Goal: Task Accomplishment & Management: Use online tool/utility

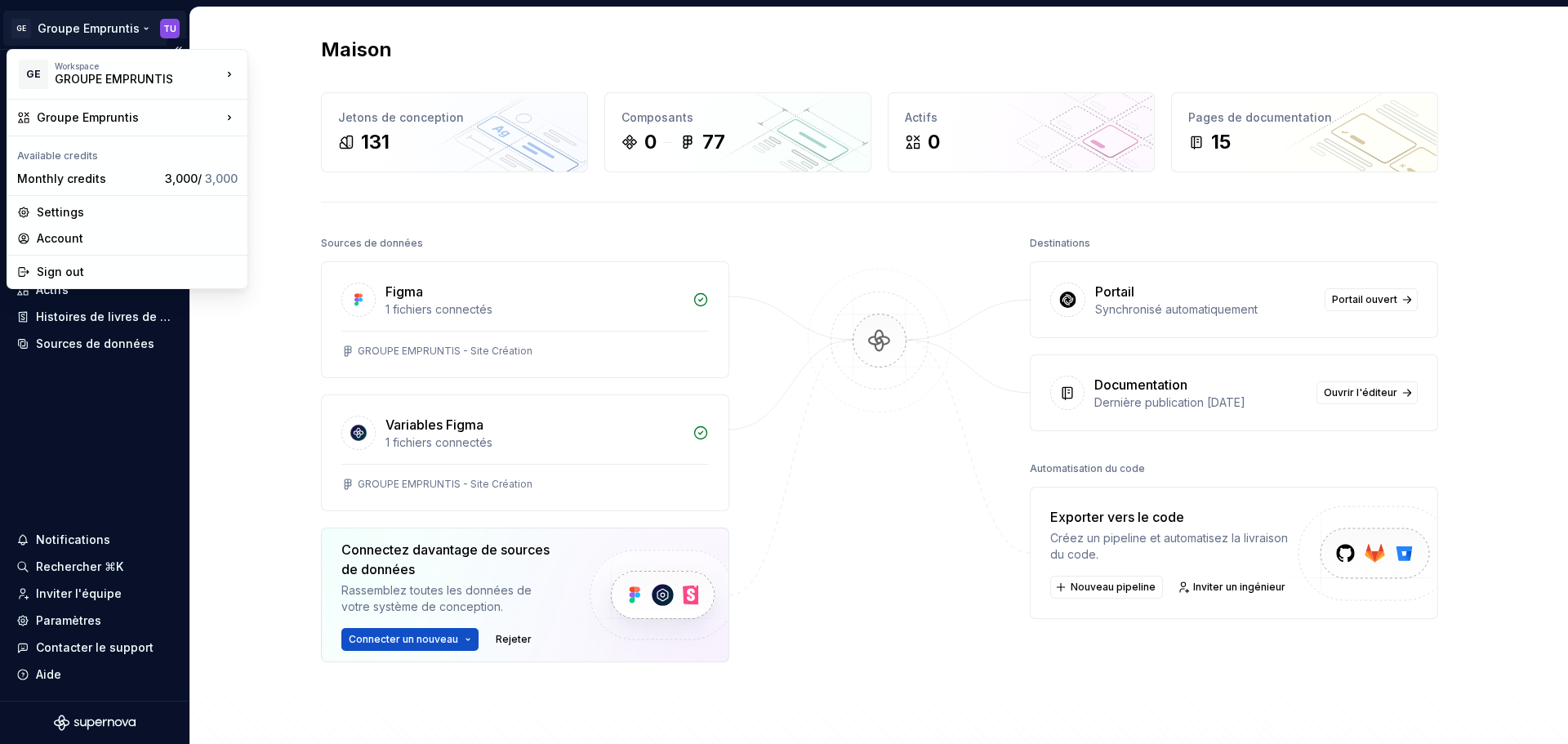
click at [108, 29] on html "GE Groupe Empruntis TU Maison Documentation Analytique Automatisation du code D…" at bounding box center [784, 372] width 1568 height 744
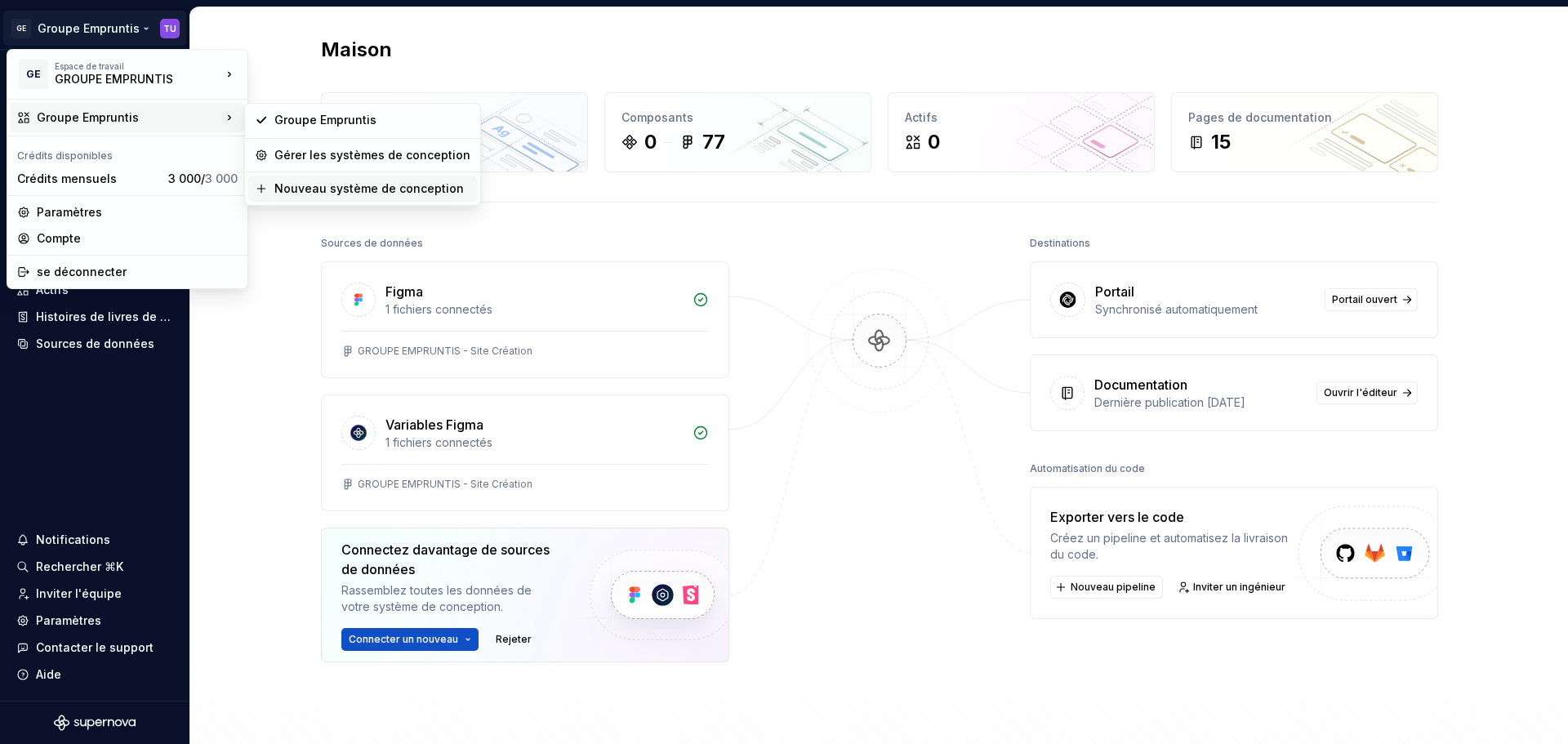
click at [343, 187] on font "Nouveau système de conception" at bounding box center [369, 188] width 189 height 14
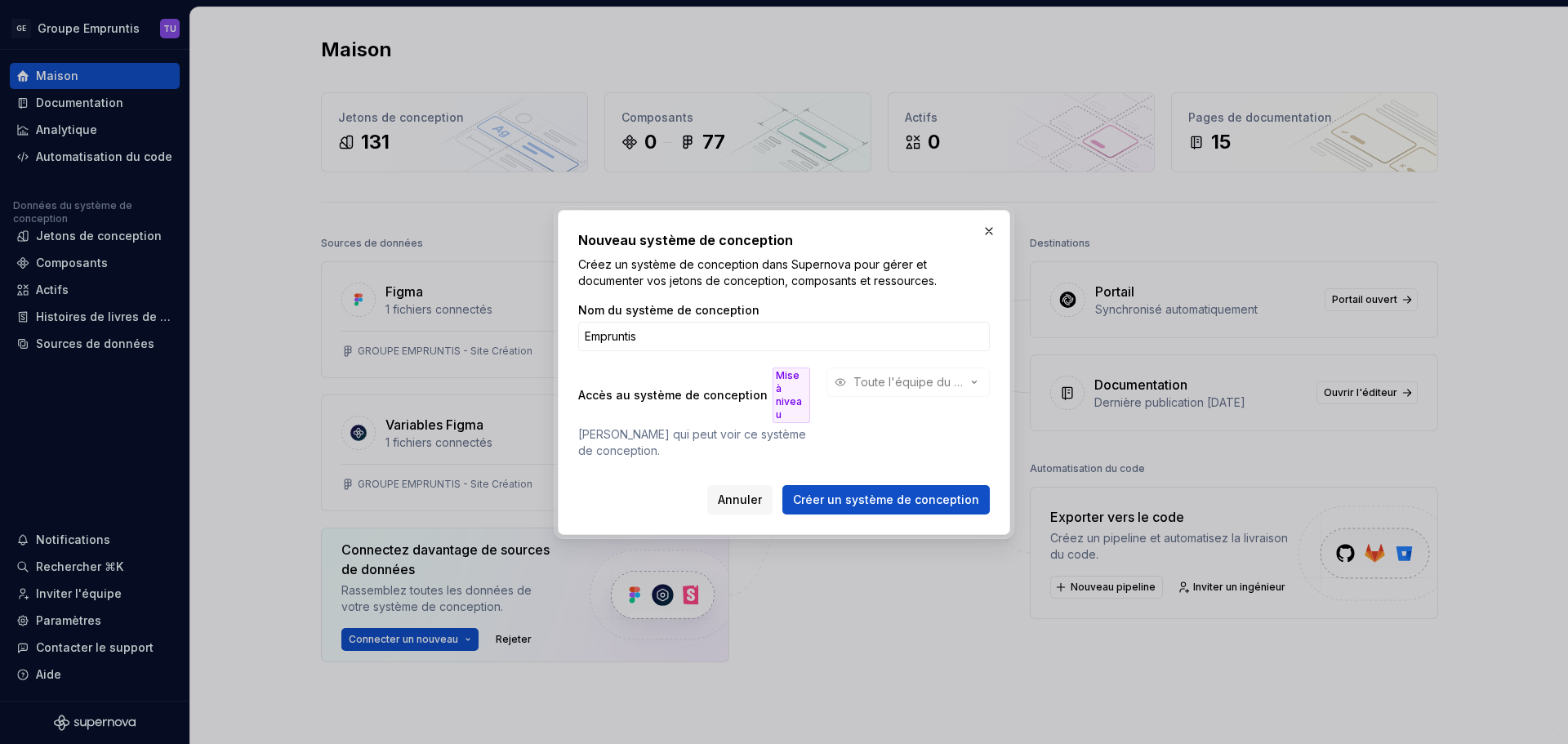
type input "Empruntis"
click at [884, 445] on div "Accès au système de conception Mise à niveau [PERSON_NAME] qui peut voir ce sys…" at bounding box center [784, 413] width 412 height 91
click at [869, 492] on font "Créer un système de conception" at bounding box center [886, 499] width 186 height 14
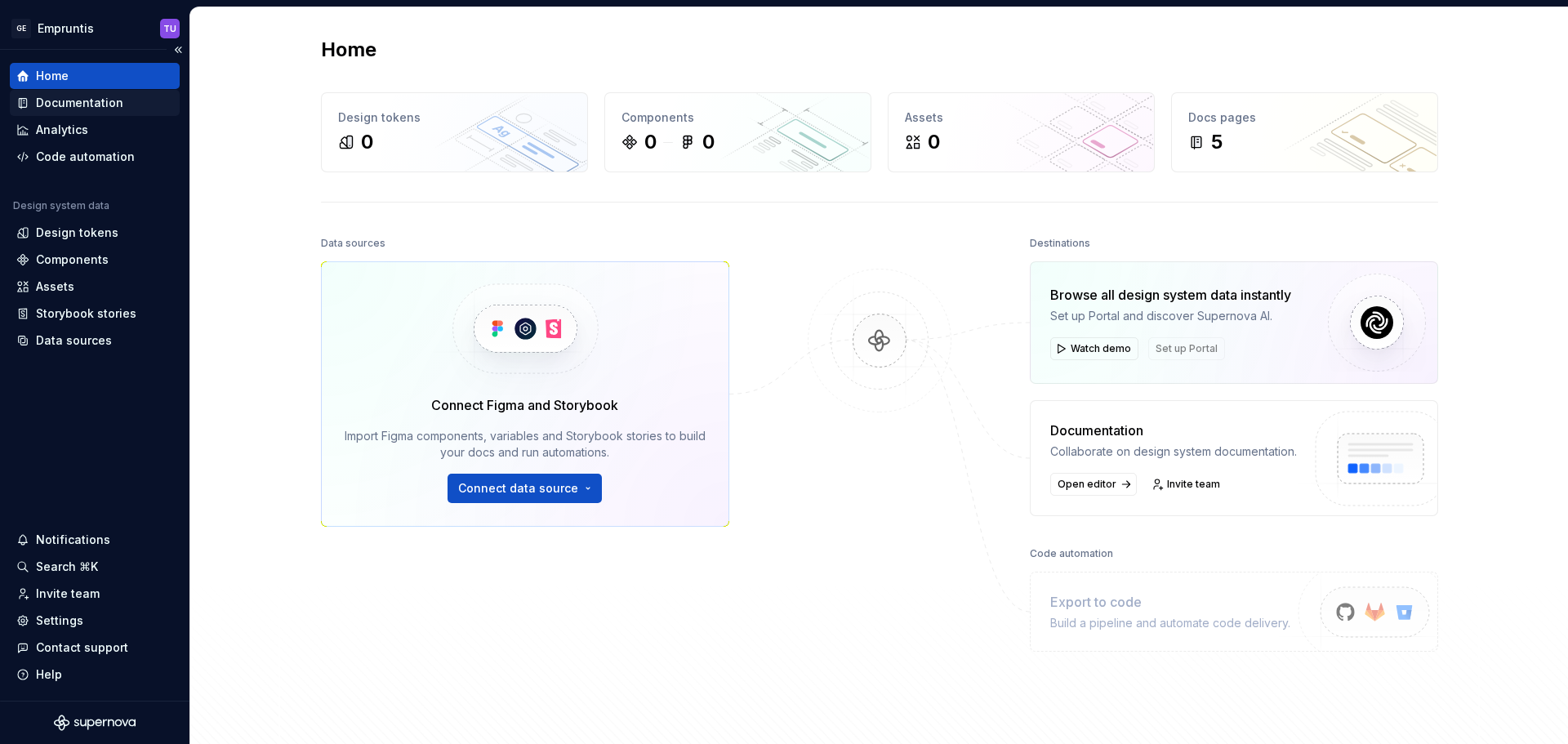
click at [65, 100] on div "Documentation" at bounding box center [79, 103] width 87 height 17
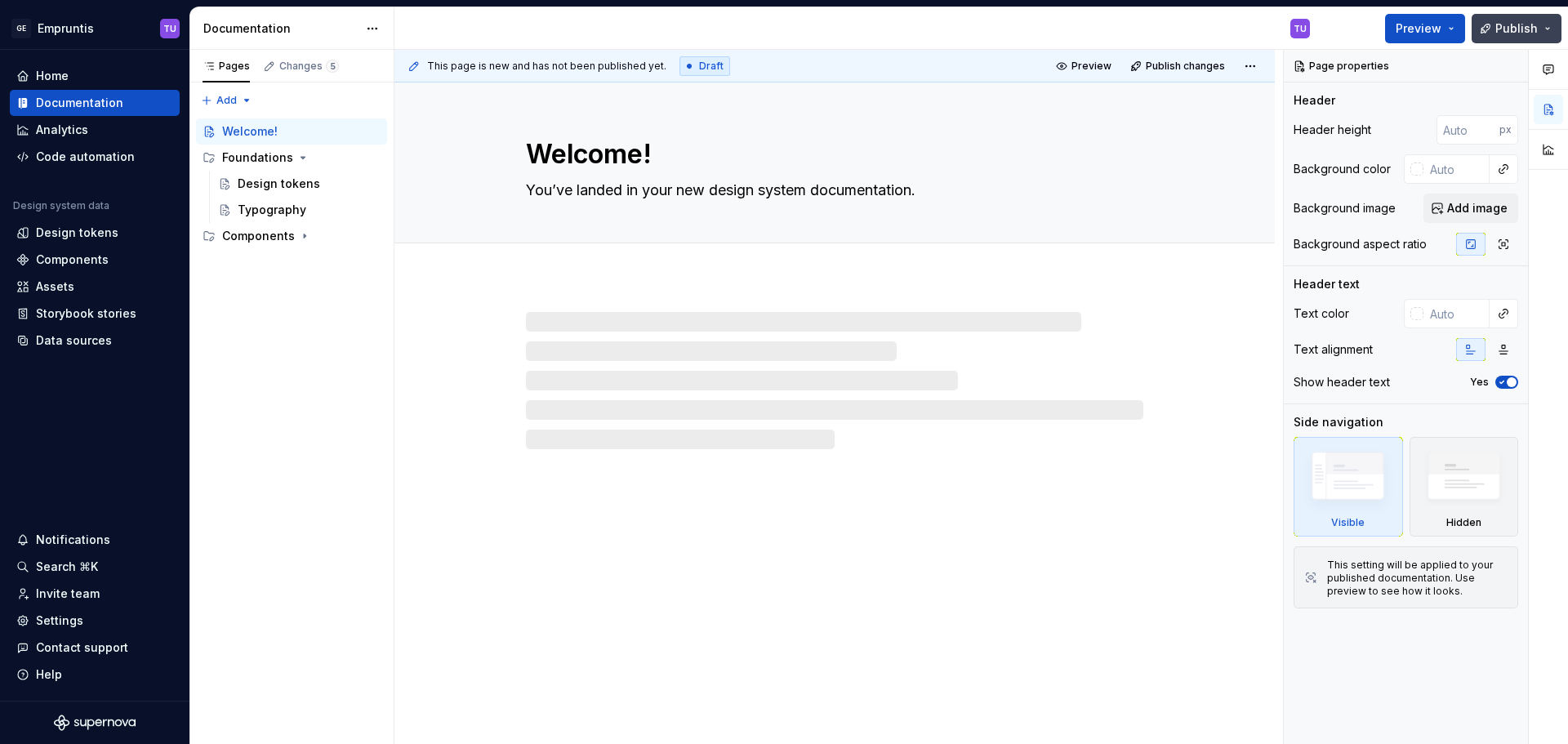
click at [1503, 36] on span "Publish" at bounding box center [1516, 29] width 42 height 17
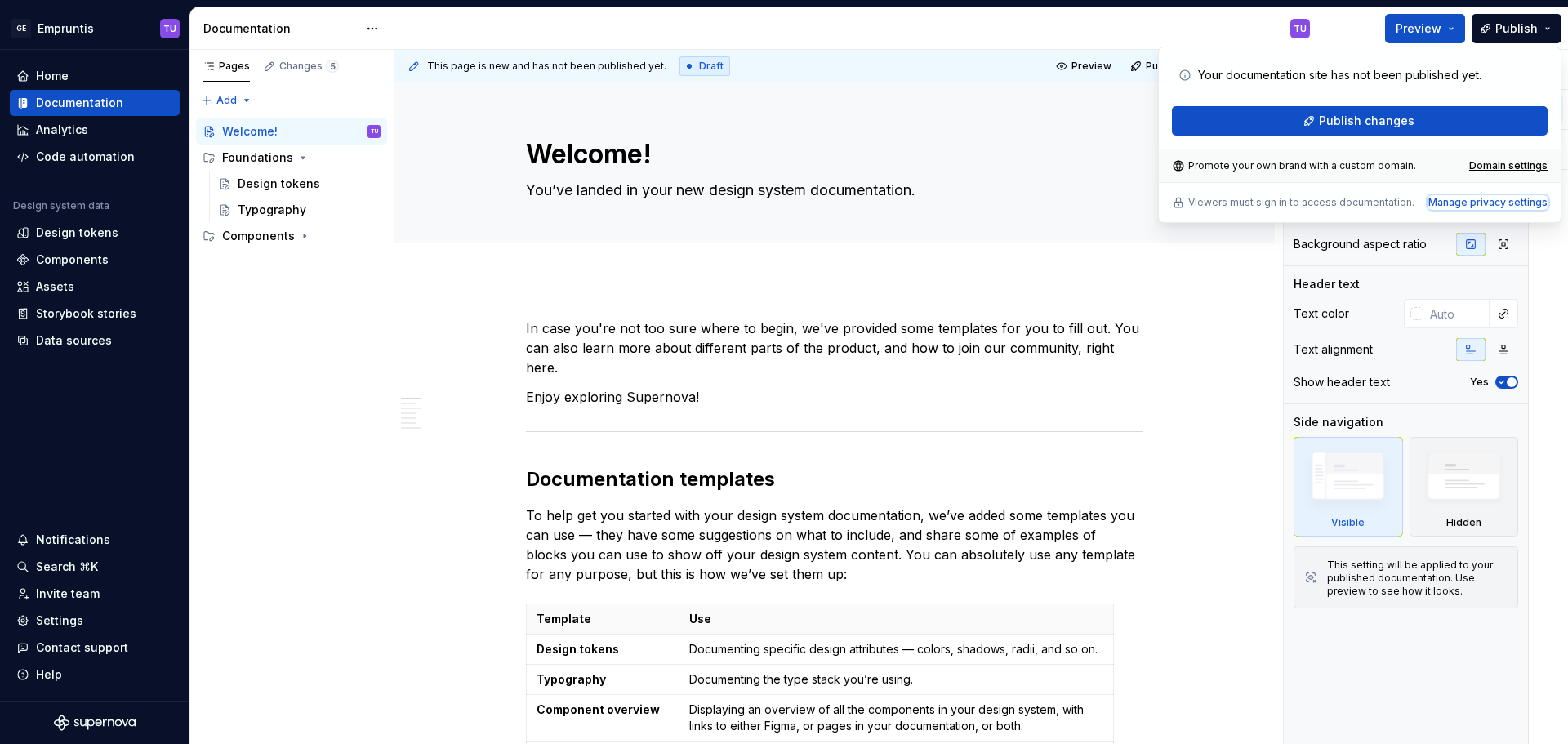
click at [1479, 203] on div "Manage privacy settings" at bounding box center [1488, 203] width 120 height 13
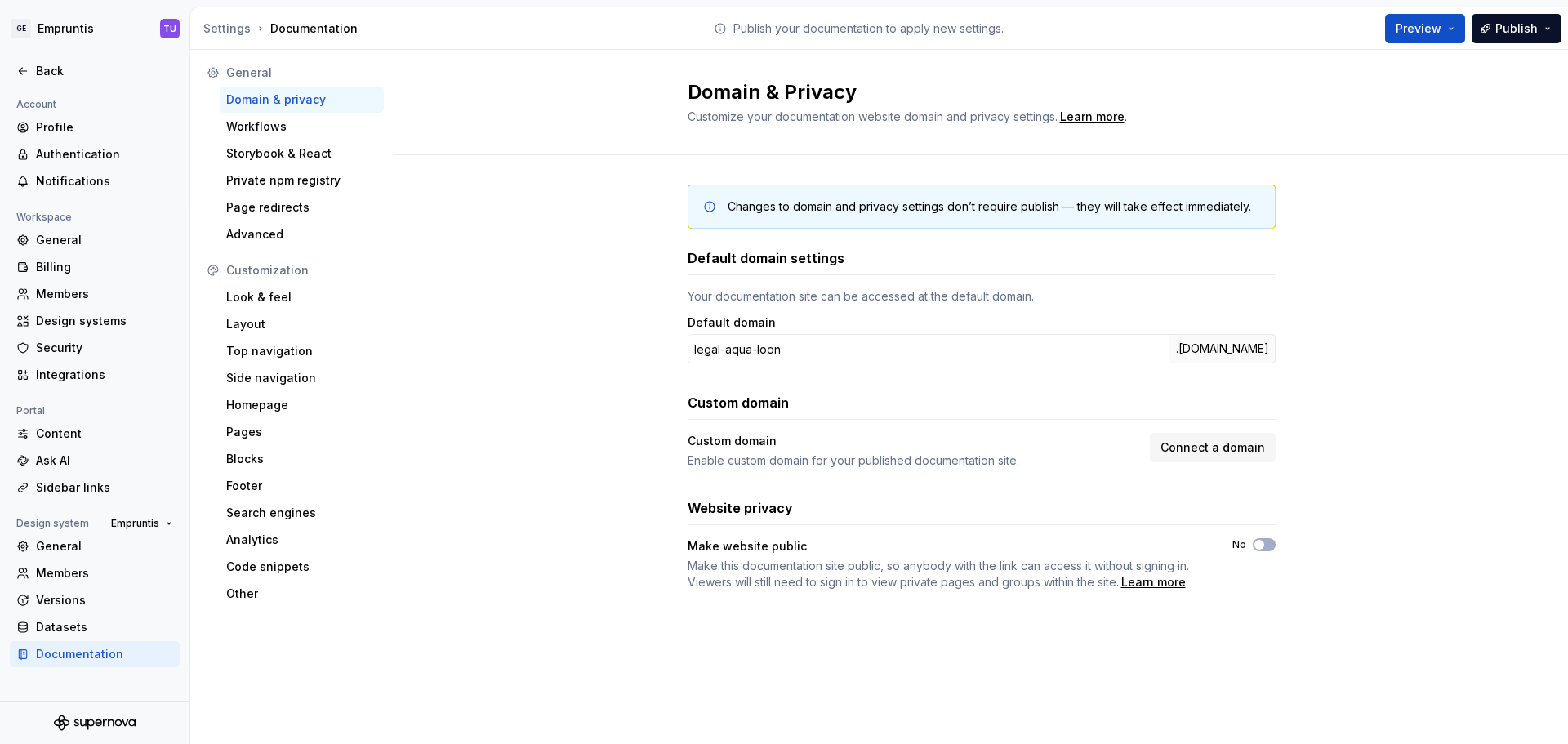
click at [1095, 48] on div "Publish your documentation to apply new settings." at bounding box center [859, 28] width 929 height 42
click at [52, 24] on html "GE Empruntis TU Back Account Profile Authentication Notifications Workspace Gen…" at bounding box center [784, 372] width 1568 height 744
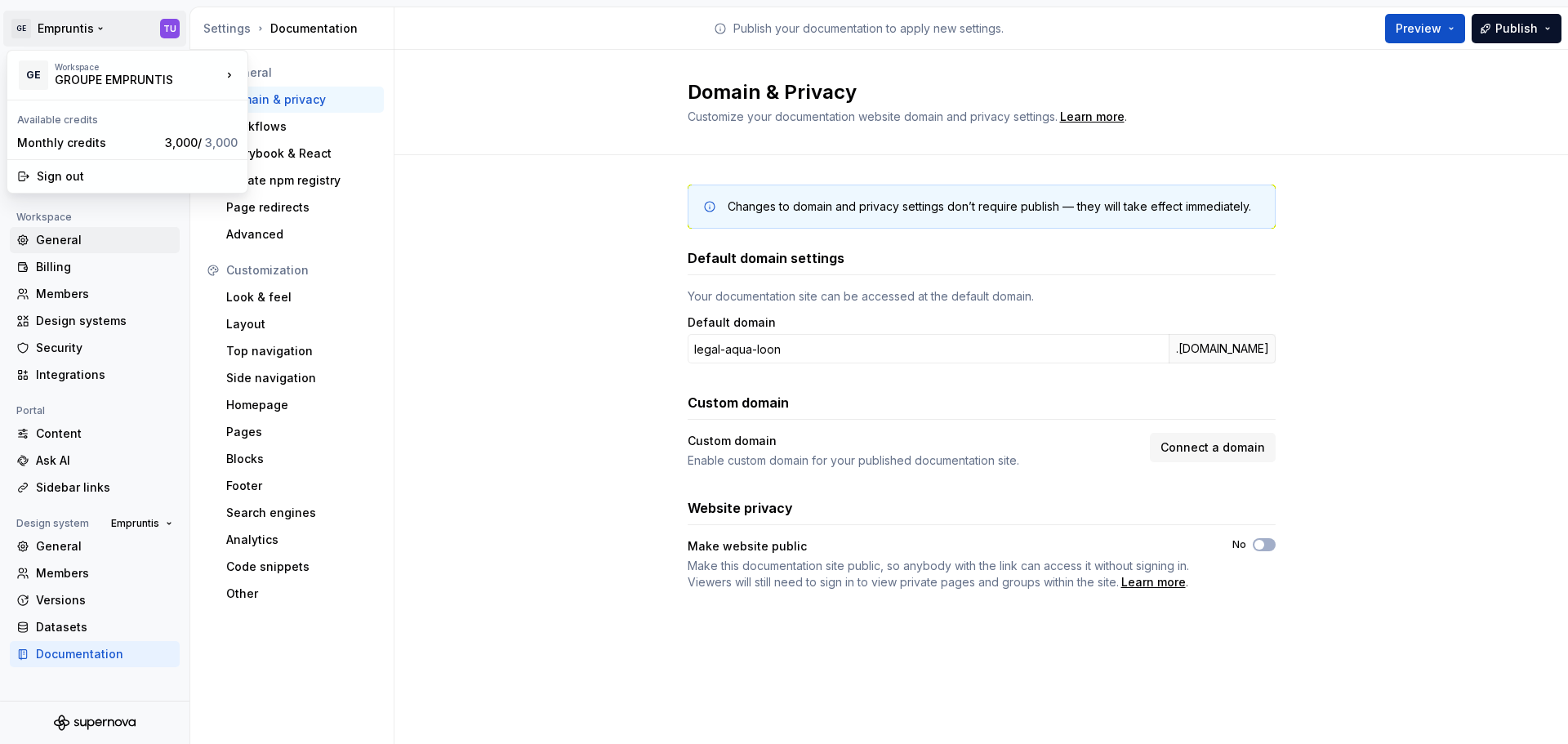
click at [174, 230] on html "GE Empruntis TU Back Account Profile Authentication Notifications Workspace Gen…" at bounding box center [784, 372] width 1568 height 744
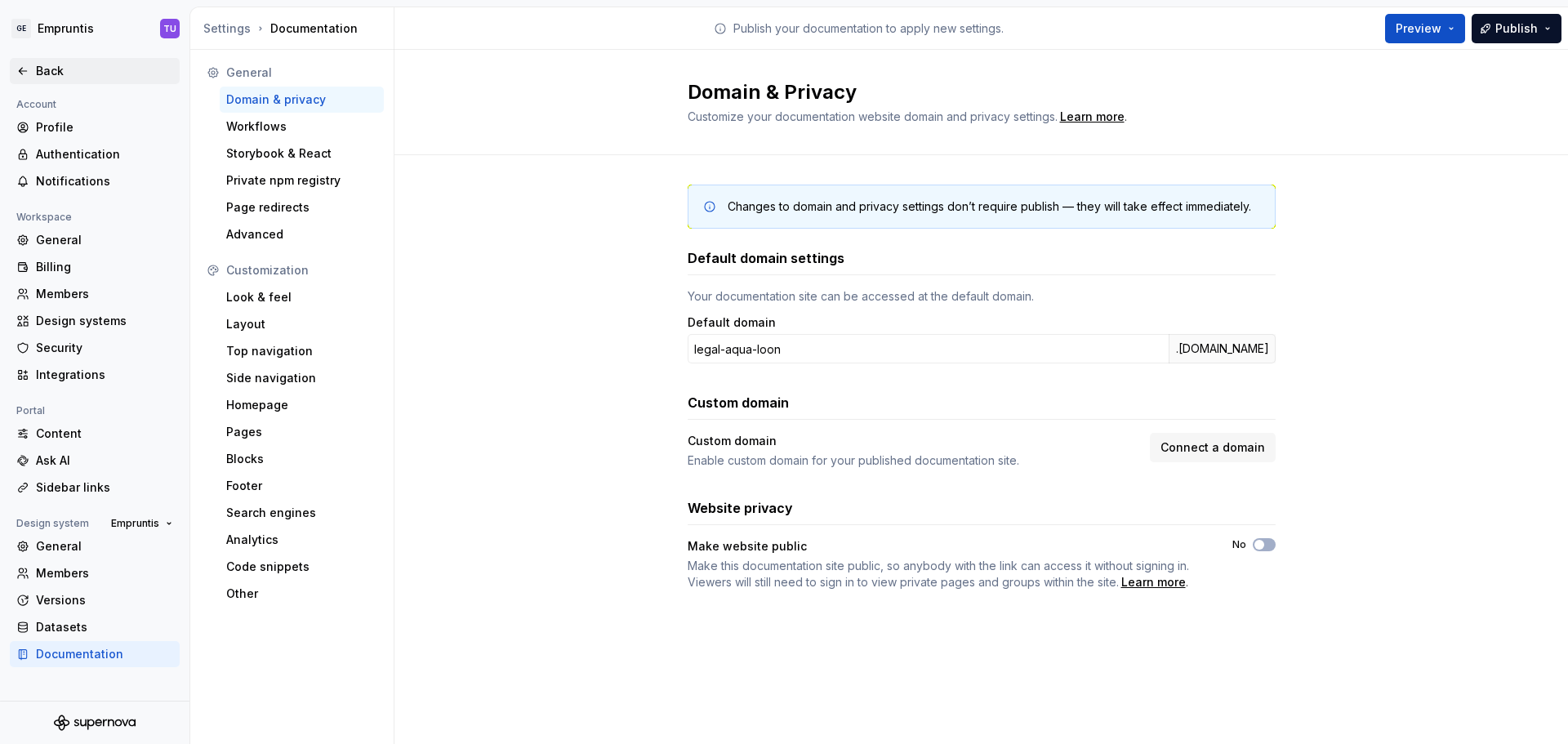
click at [28, 68] on icon at bounding box center [23, 71] width 13 height 13
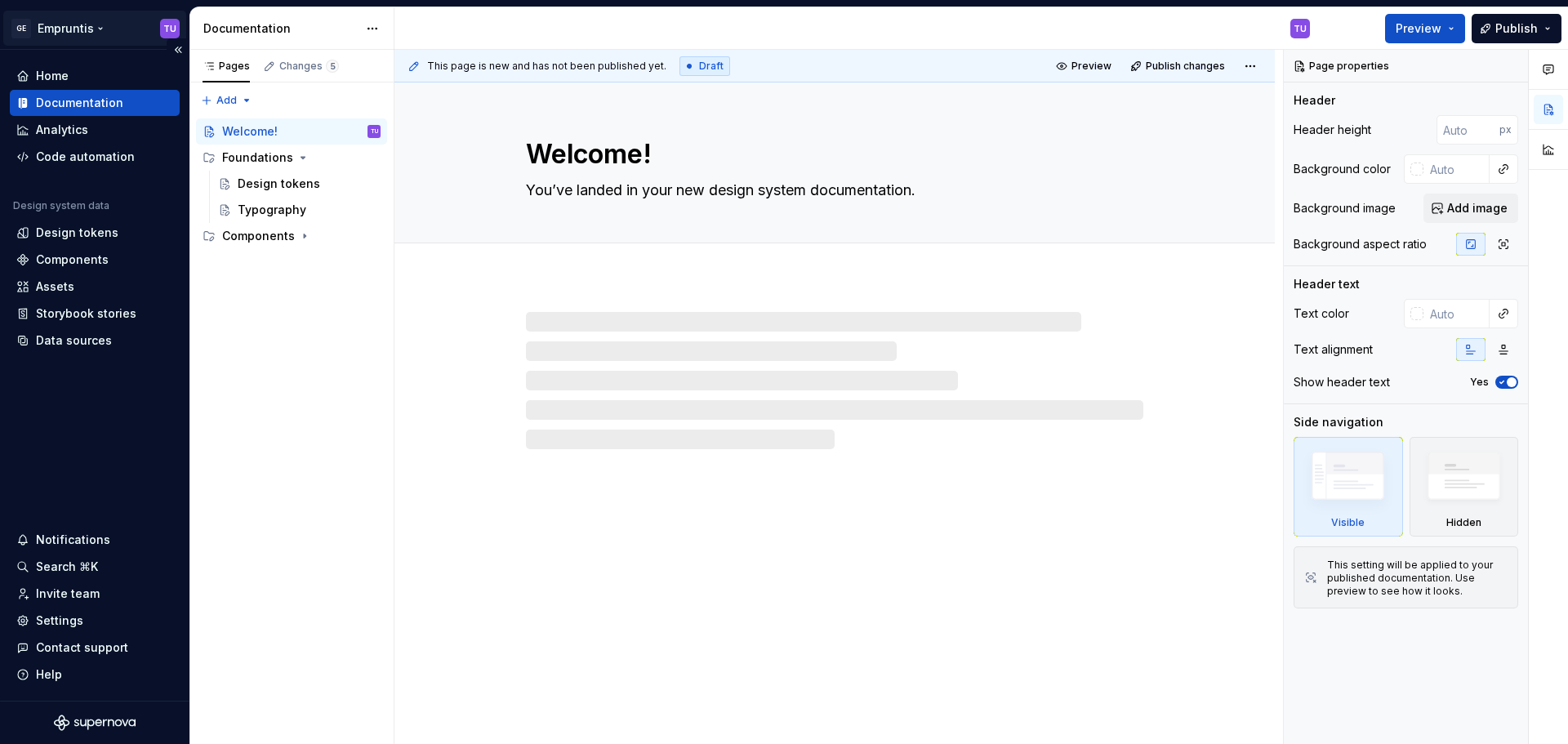
click at [61, 28] on html "GE Empruntis TU Home Documentation Analytics Code automation Design system data…" at bounding box center [784, 372] width 1568 height 744
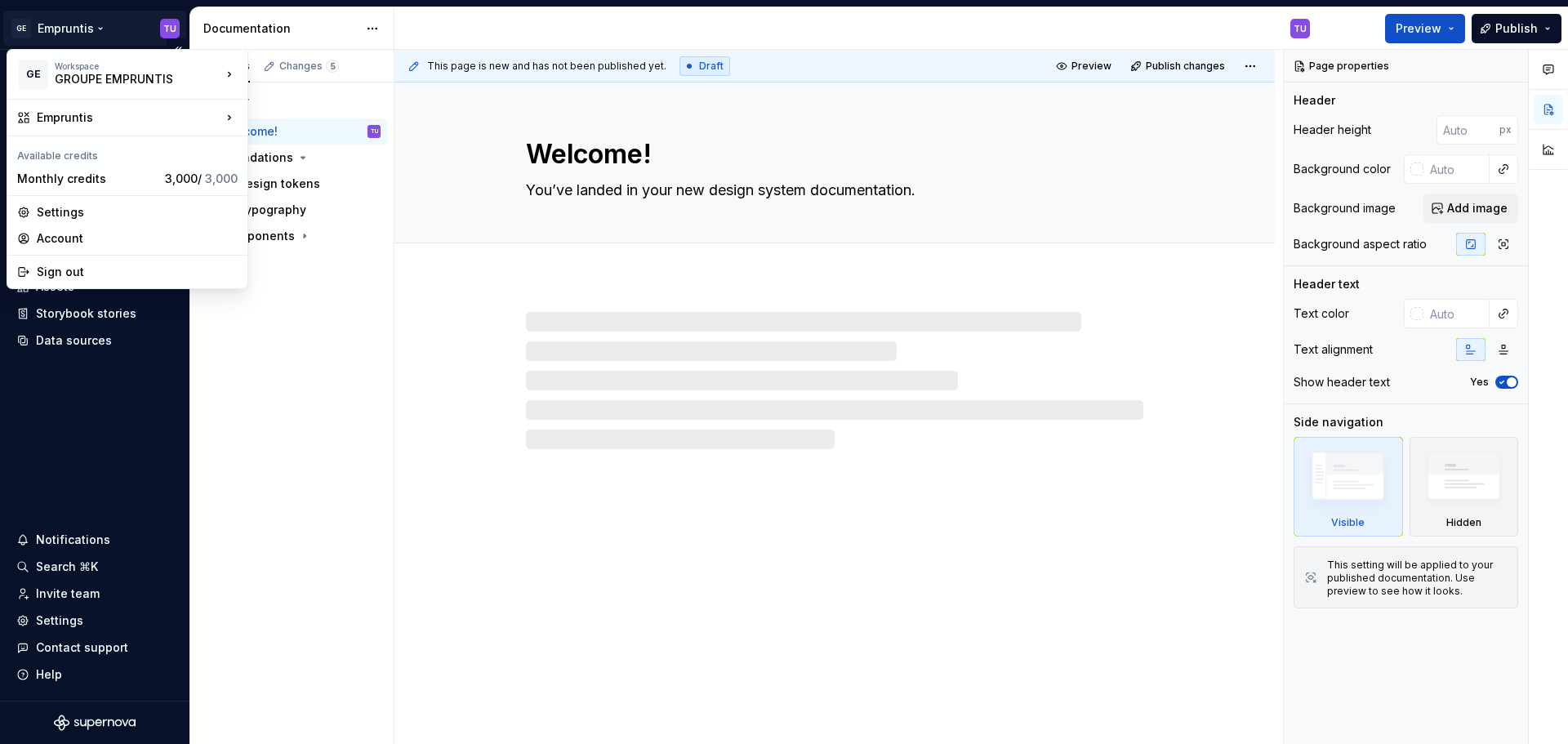
type textarea "*"
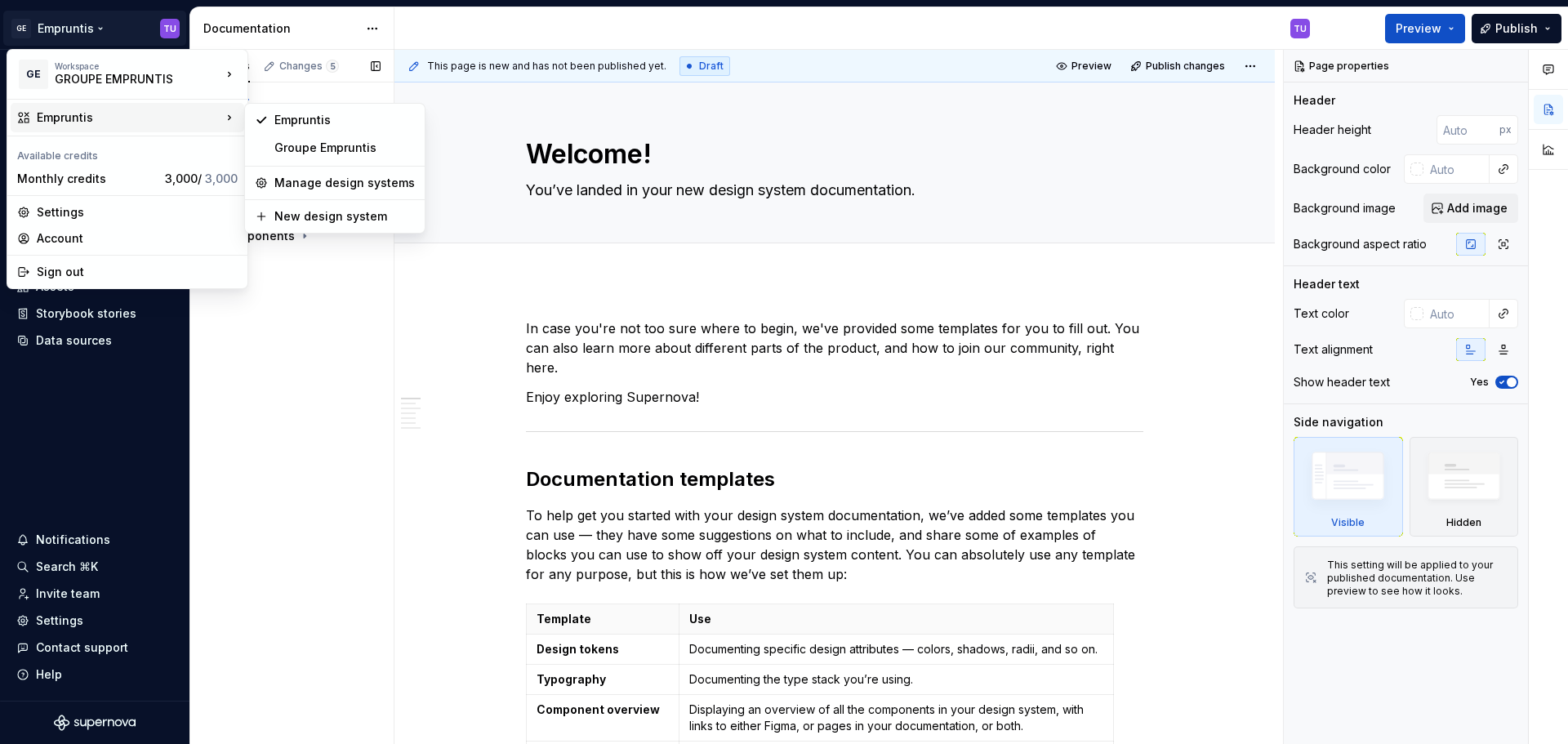
click at [296, 94] on div "Pages Changes 5 Add Accessibility guide for tree Page tree. Navigate the tree w…" at bounding box center [292, 397] width 204 height 695
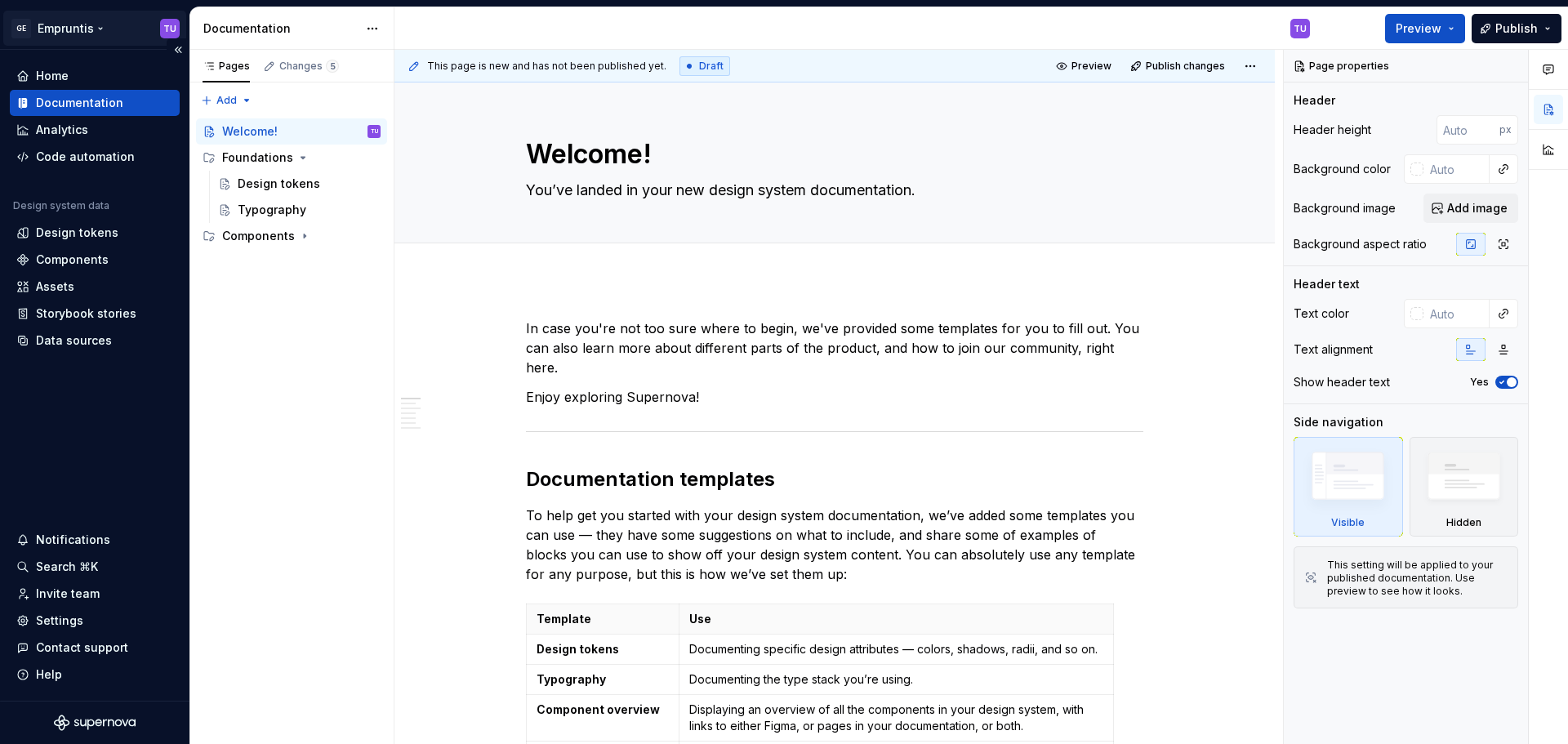
click at [100, 33] on html "GE Empruntis TU Home Documentation Analytics Code automation Design system data…" at bounding box center [784, 372] width 1568 height 744
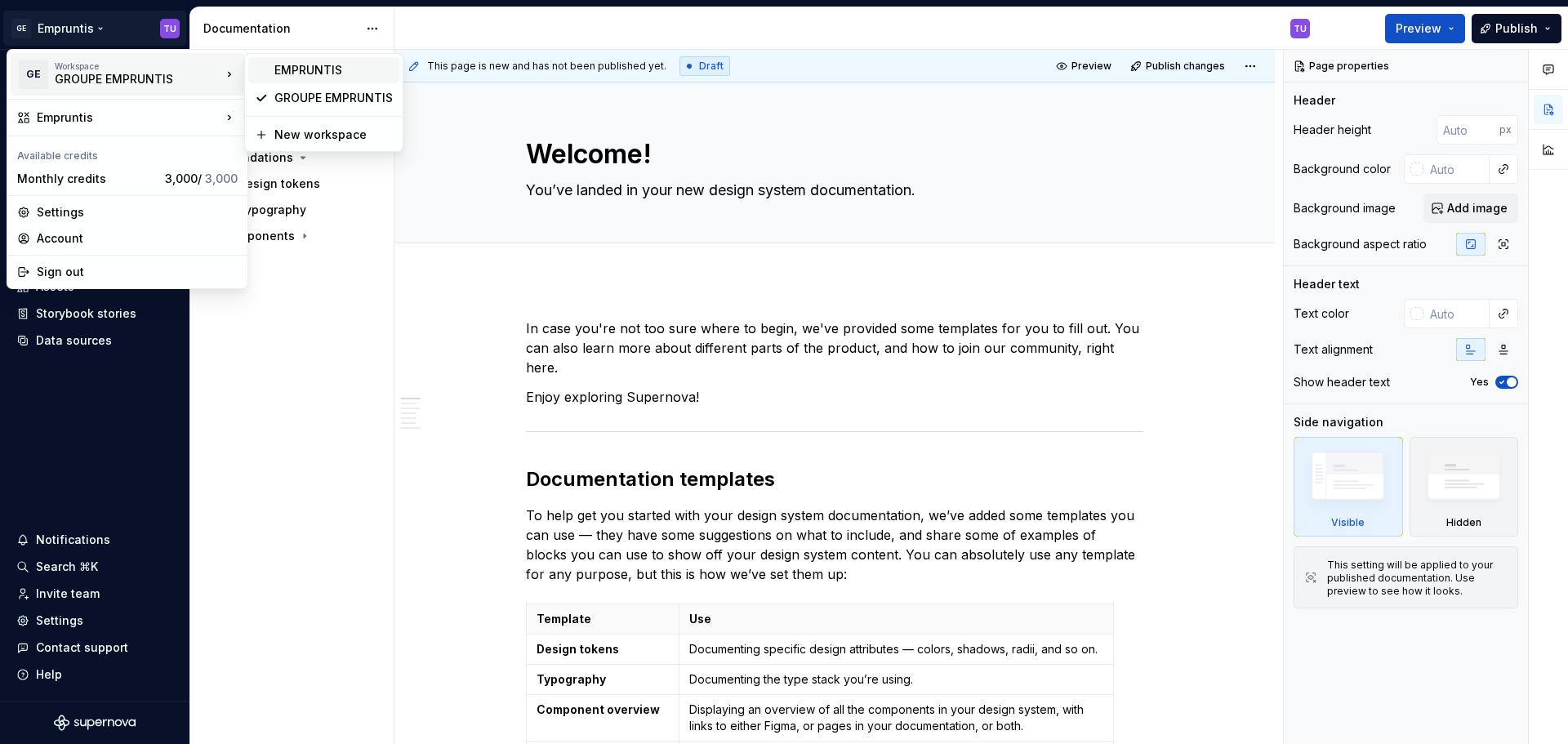
click at [293, 71] on div "EMPRUNTIS" at bounding box center [333, 71] width 119 height 17
